Goal: Transaction & Acquisition: Purchase product/service

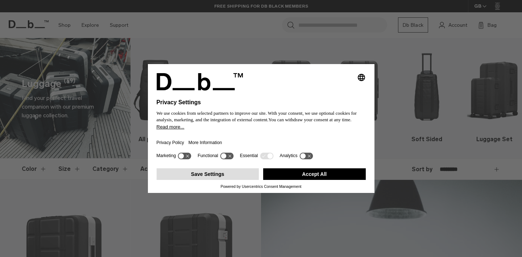
click at [219, 180] on button "Save Settings" at bounding box center [208, 175] width 103 height 12
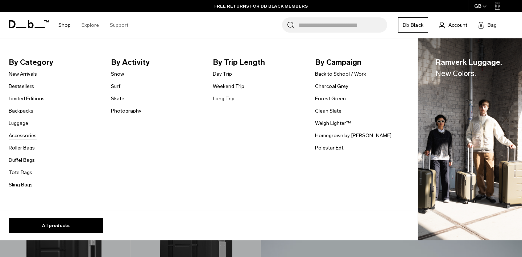
click at [29, 137] on link "Accessories" at bounding box center [23, 136] width 28 height 8
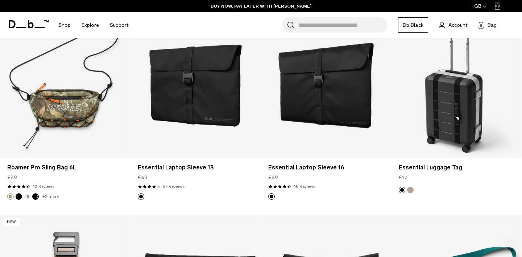
scroll to position [973, 0]
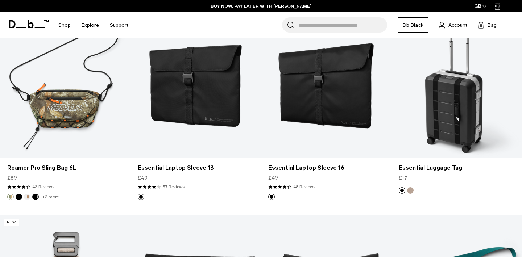
click at [449, 95] on link "Essential Luggage Tag" at bounding box center [456, 86] width 130 height 145
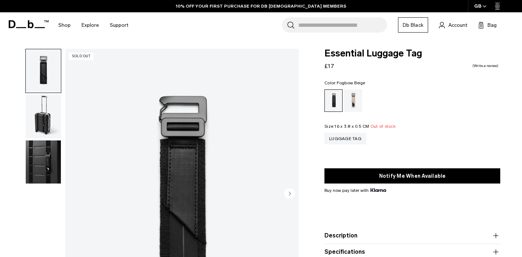
click at [356, 95] on div "Fogbow Beige" at bounding box center [353, 101] width 18 height 22
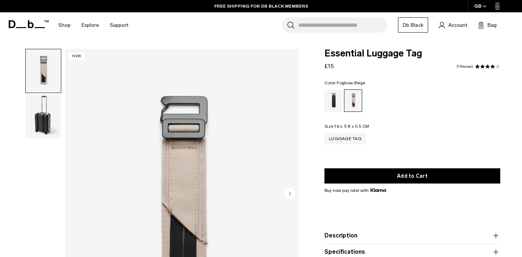
click at [288, 195] on circle "Next slide" at bounding box center [289, 193] width 11 height 11
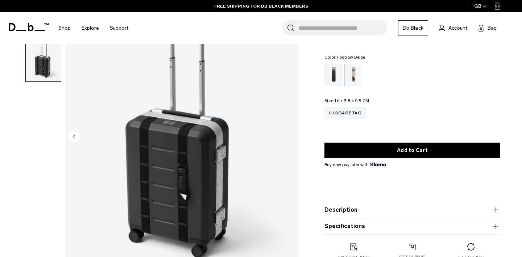
scroll to position [79, 0]
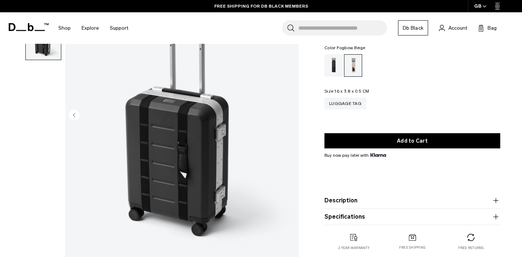
click at [76, 116] on circle "Previous slide" at bounding box center [74, 115] width 11 height 11
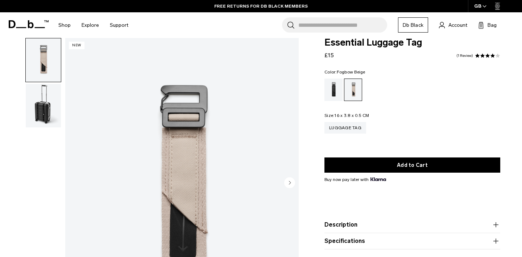
scroll to position [0, 0]
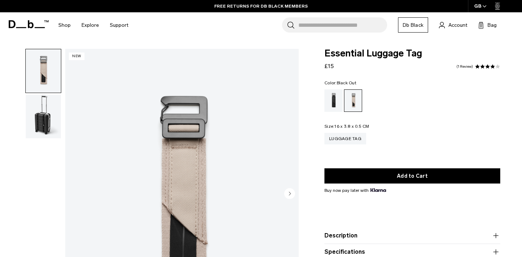
click at [334, 104] on div "Black Out" at bounding box center [333, 101] width 18 height 22
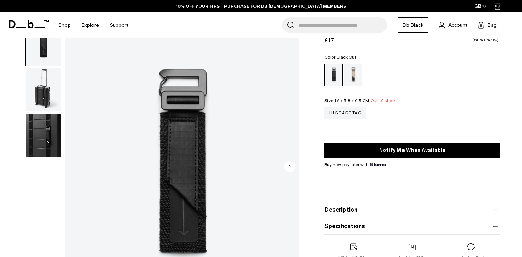
click at [290, 171] on circle "Next slide" at bounding box center [289, 167] width 11 height 11
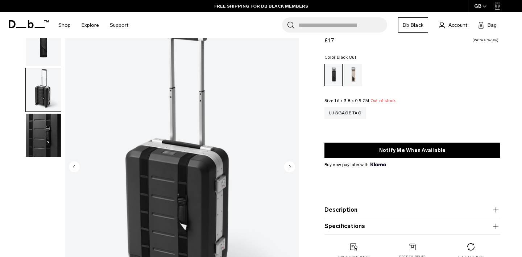
click at [290, 171] on circle "Next slide" at bounding box center [289, 167] width 11 height 11
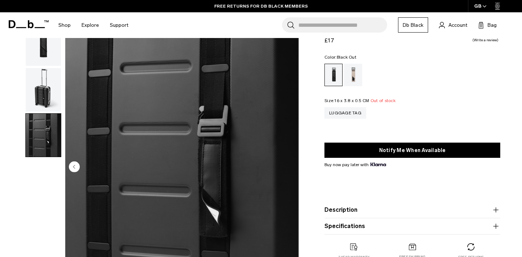
click at [332, 80] on div "Black Out" at bounding box center [334, 75] width 18 height 22
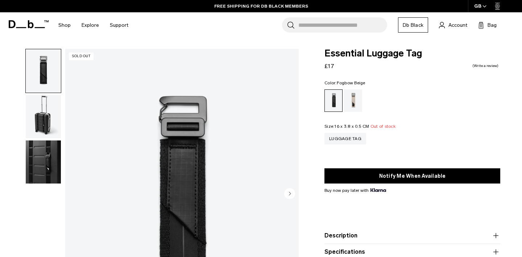
click at [357, 103] on div "Fogbow Beige" at bounding box center [353, 101] width 18 height 22
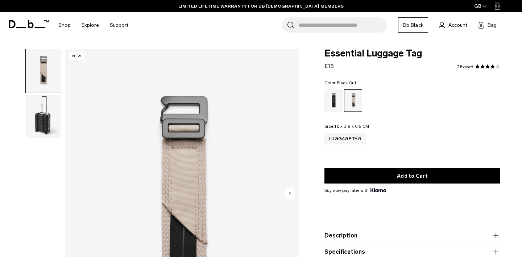
click at [331, 101] on div "Black Out" at bounding box center [333, 101] width 18 height 22
